Goal: Task Accomplishment & Management: Use online tool/utility

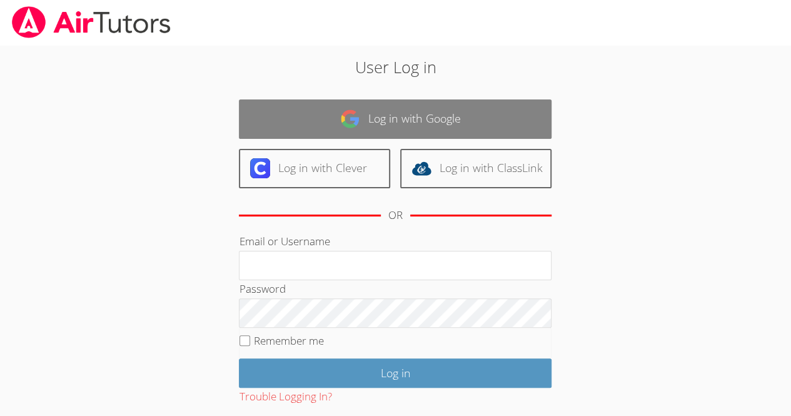
click at [426, 99] on link "Log in with Google" at bounding box center [395, 118] width 313 height 39
click at [420, 108] on link "Log in with Google" at bounding box center [395, 118] width 313 height 39
click at [426, 103] on link "Log in with Google" at bounding box center [395, 118] width 313 height 39
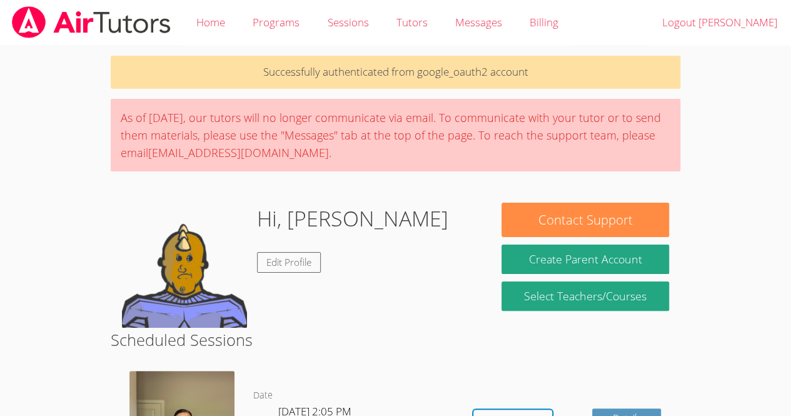
scroll to position [244, 0]
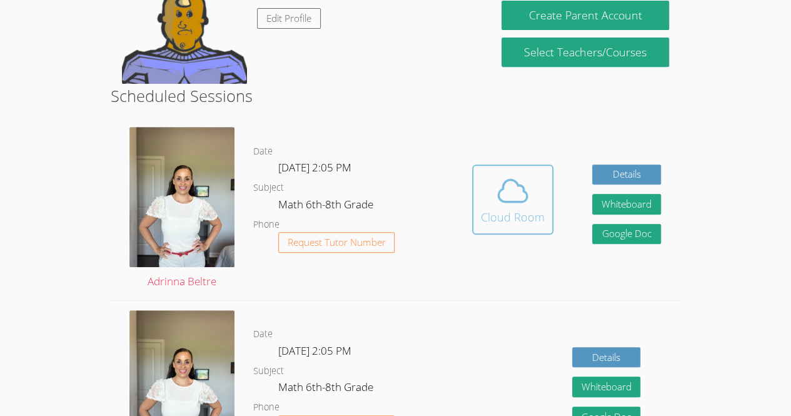
click at [503, 173] on icon at bounding box center [512, 190] width 35 height 35
click at [516, 181] on icon at bounding box center [512, 190] width 29 height 22
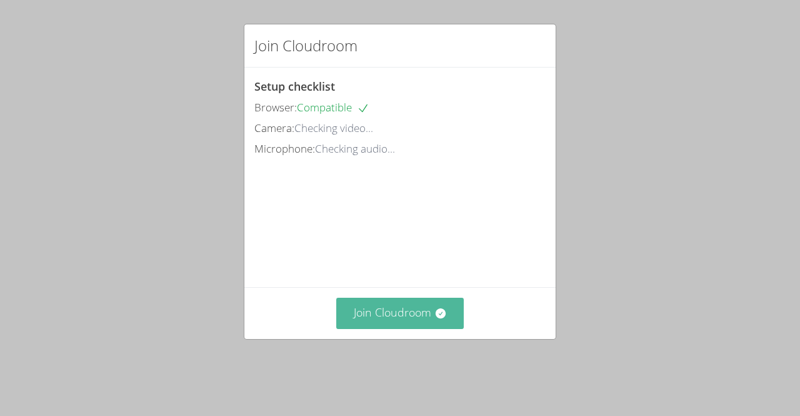
click at [361, 328] on button "Join Cloudroom" at bounding box center [400, 313] width 128 height 31
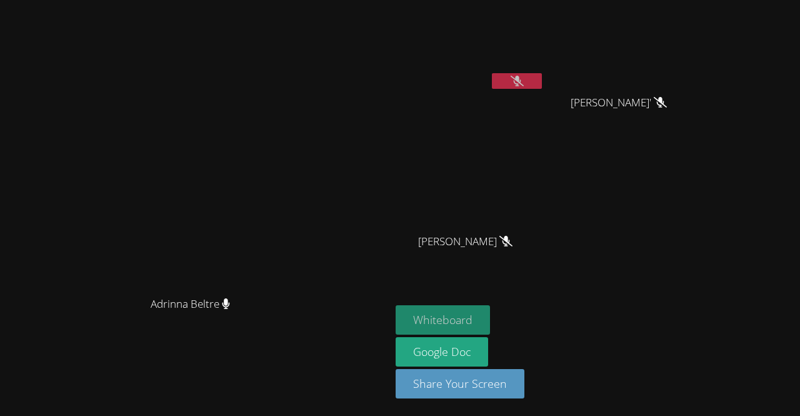
click at [490, 313] on button "Whiteboard" at bounding box center [443, 319] width 94 height 29
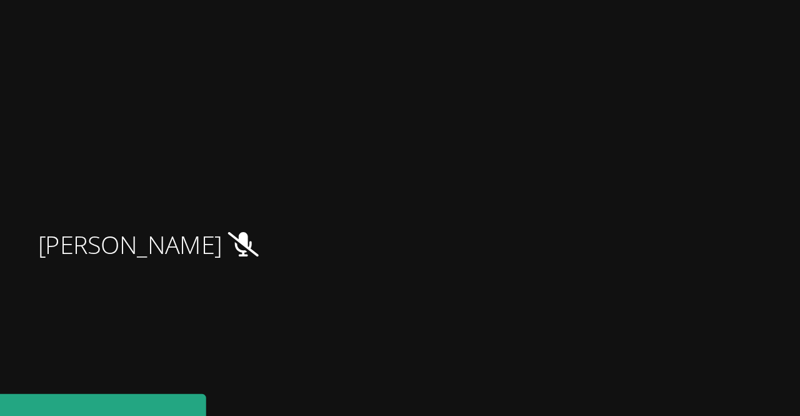
click at [698, 238] on div "[PERSON_NAME] [PERSON_NAME]' [PERSON_NAME]-Aguare' Josseline Garcia [PERSON_NAM…" at bounding box center [547, 141] width 303 height 273
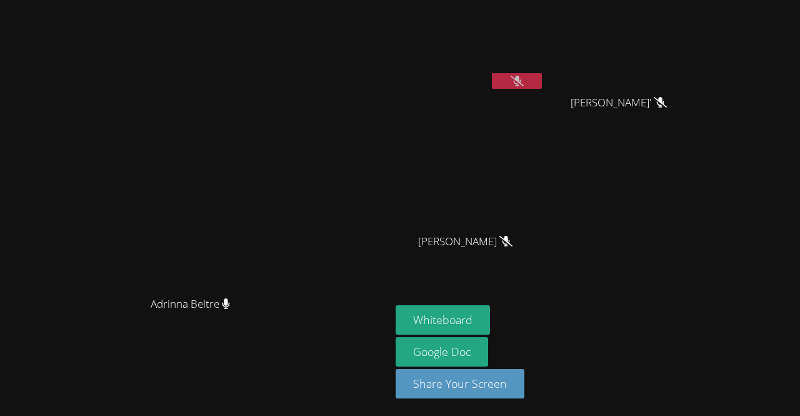
click at [289, 114] on video at bounding box center [196, 183] width 188 height 214
click at [524, 82] on icon at bounding box center [517, 81] width 13 height 11
drag, startPoint x: 571, startPoint y: 273, endPoint x: 579, endPoint y: 282, distance: 11.5
click at [579, 282] on aside "[PERSON_NAME] [PERSON_NAME]' [PERSON_NAME]-Aguare' Josseline Garcia [PERSON_NAM…" at bounding box center [547, 208] width 313 height 416
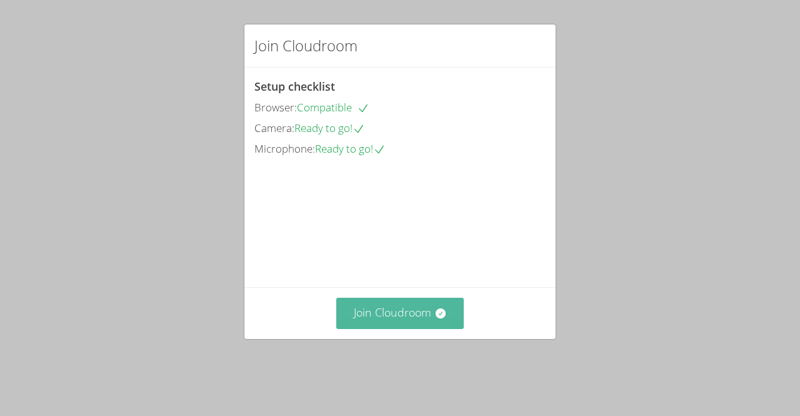
click at [433, 328] on button "Join Cloudroom" at bounding box center [400, 313] width 128 height 31
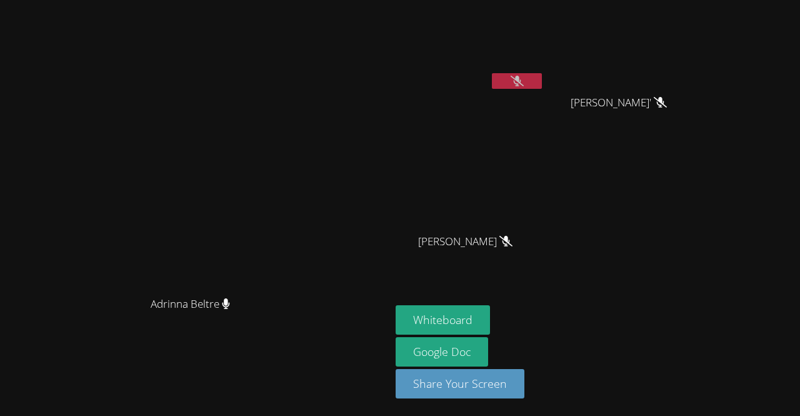
click at [542, 82] on button at bounding box center [517, 81] width 50 height 16
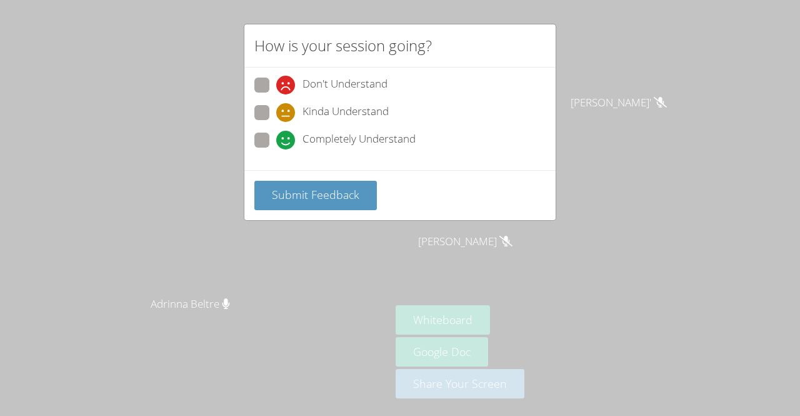
click at [309, 166] on div "Don't Understand Kinda Understand Completely Understand" at bounding box center [399, 119] width 311 height 103
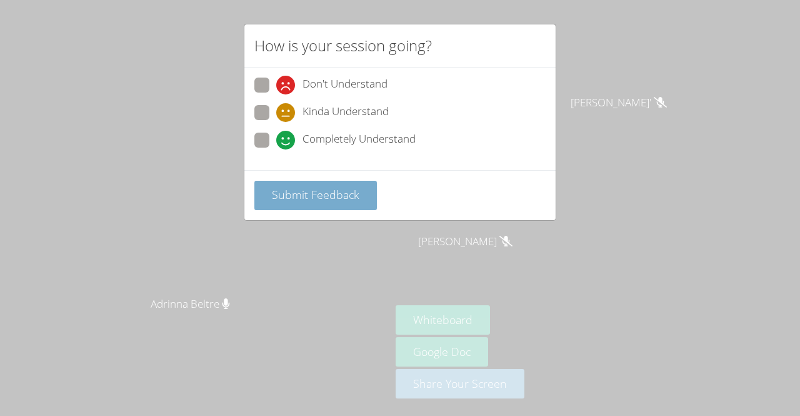
click at [328, 191] on span "Submit Feedback" at bounding box center [316, 194] width 88 height 15
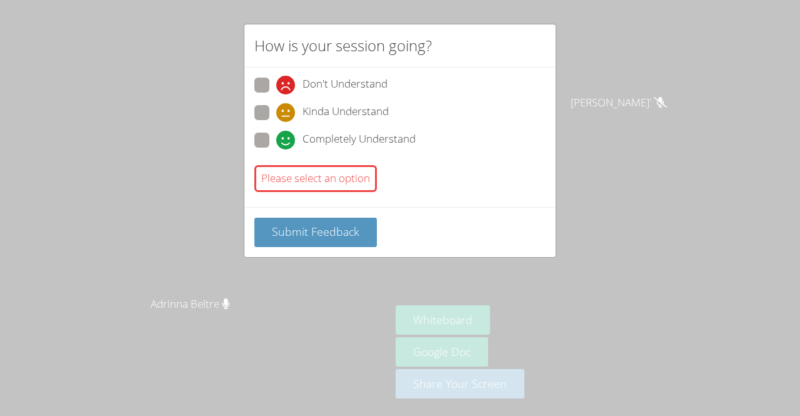
click at [285, 110] on icon at bounding box center [285, 112] width 19 height 19
click at [285, 110] on input "Kinda Understand" at bounding box center [281, 110] width 11 height 11
radio input "true"
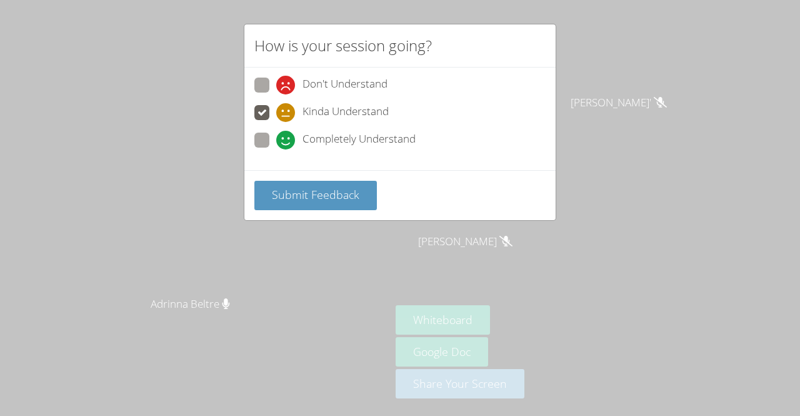
click at [311, 143] on span "Completely Understand" at bounding box center [359, 140] width 113 height 19
click at [287, 143] on input "Completely Understand" at bounding box center [281, 138] width 11 height 11
radio input "true"
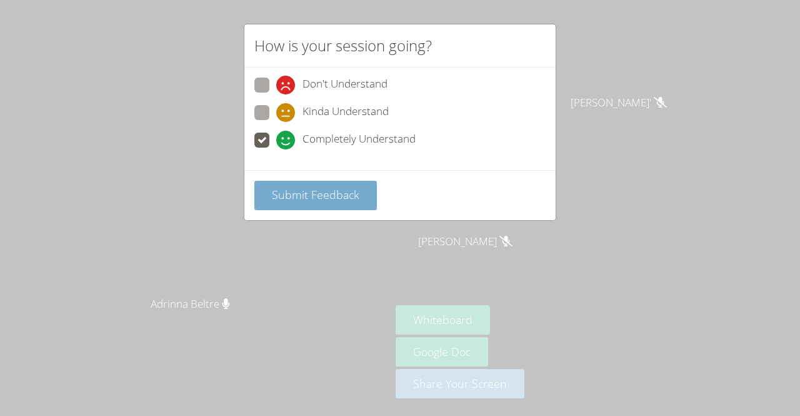
click at [331, 196] on span "Submit Feedback" at bounding box center [316, 194] width 88 height 15
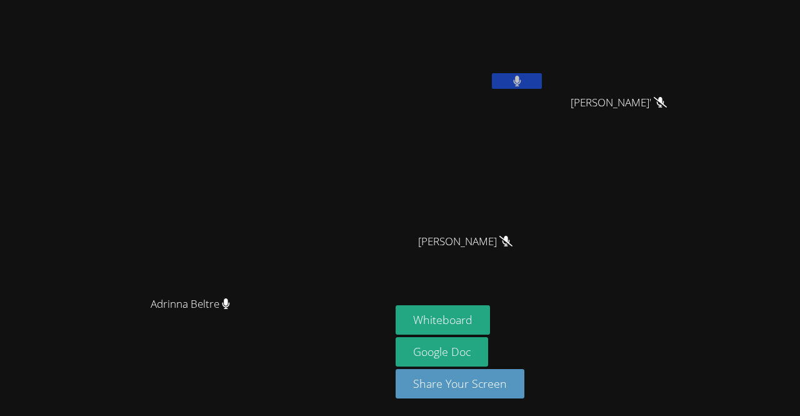
click at [521, 76] on icon at bounding box center [517, 81] width 8 height 11
drag, startPoint x: 650, startPoint y: 13, endPoint x: 15, endPoint y: 261, distance: 681.5
click at [102, 261] on video at bounding box center [196, 183] width 188 height 214
click at [524, 79] on icon at bounding box center [517, 81] width 13 height 11
